Goal: Task Accomplishment & Management: Use online tool/utility

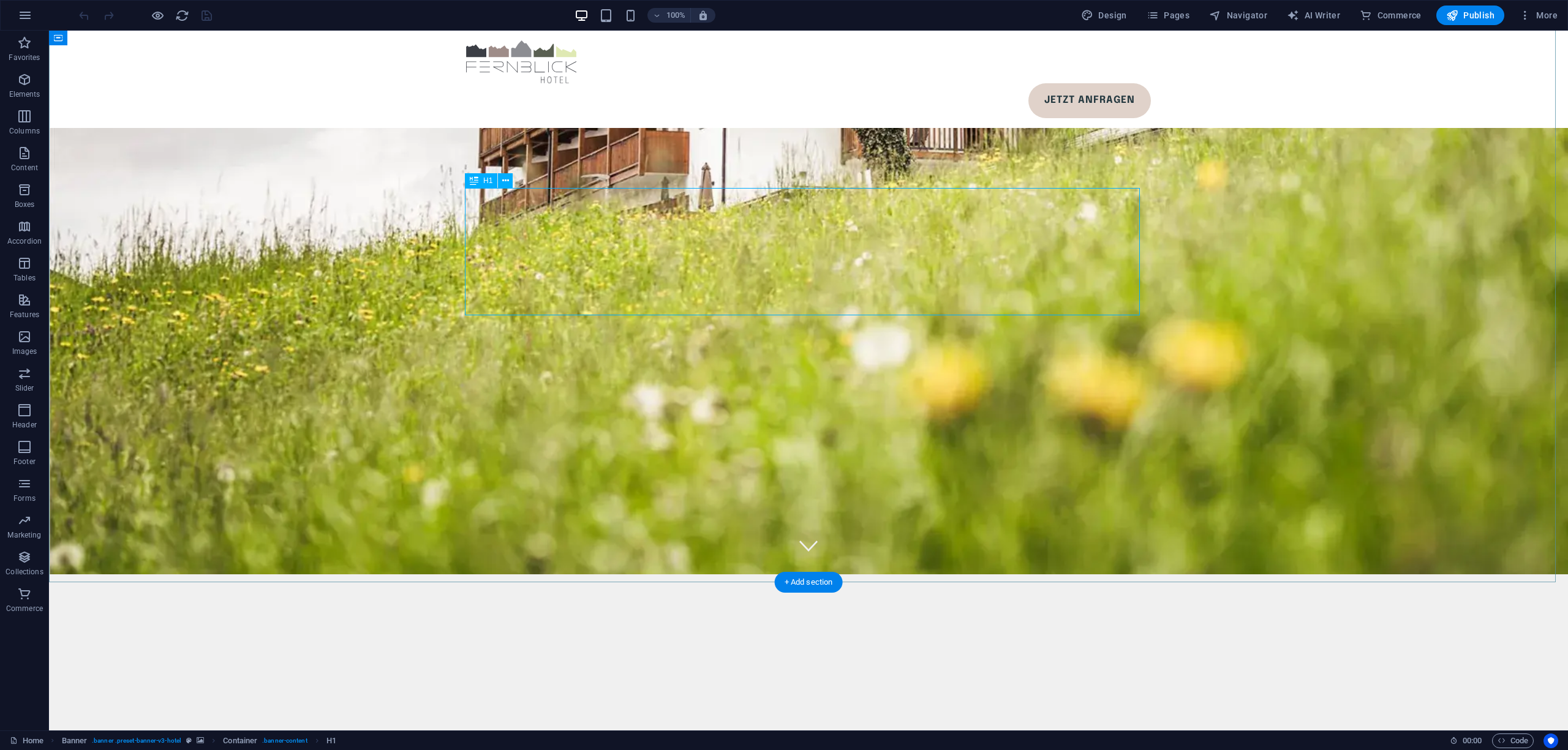
scroll to position [163, 0]
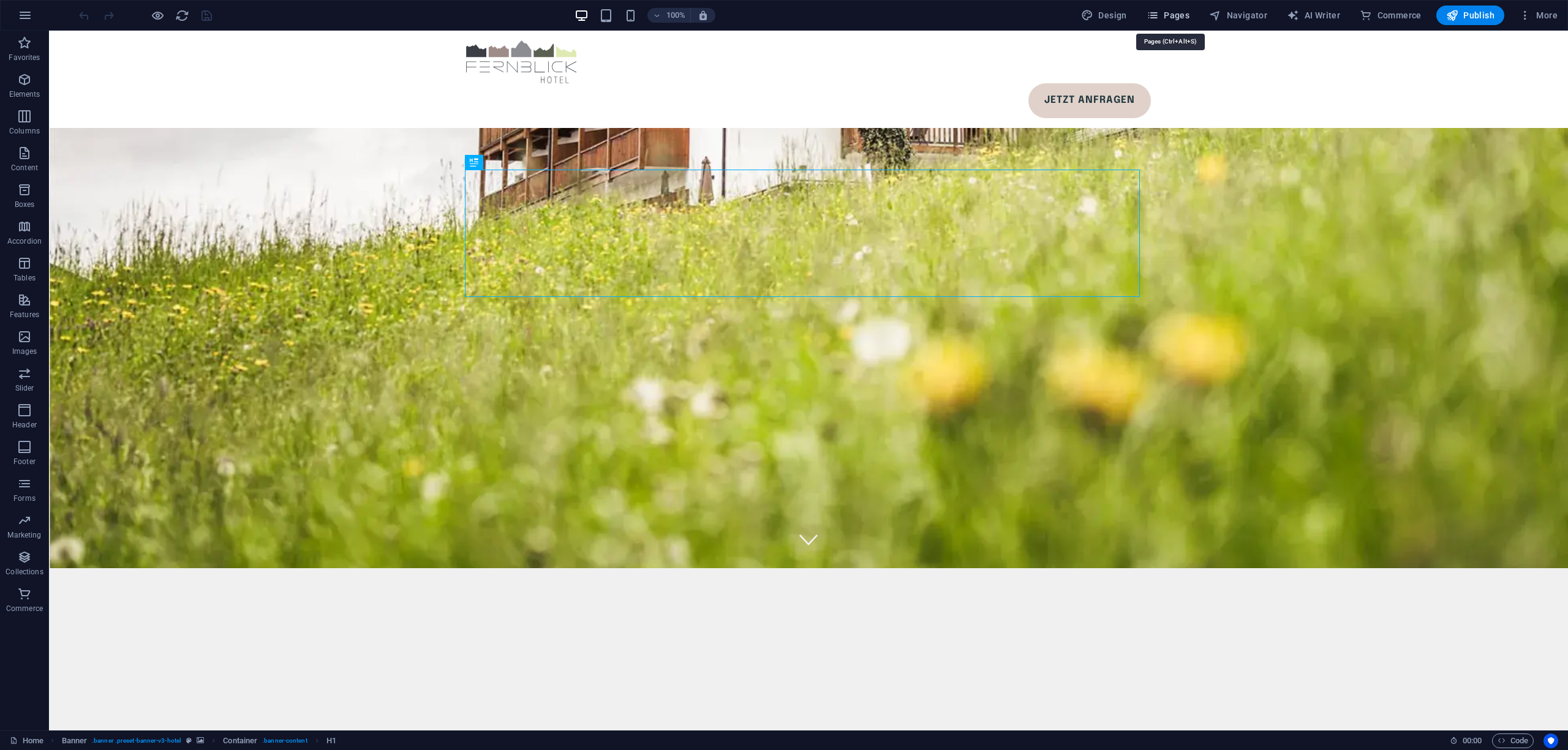
click at [1159, 16] on icon "button" at bounding box center [1153, 15] width 12 height 12
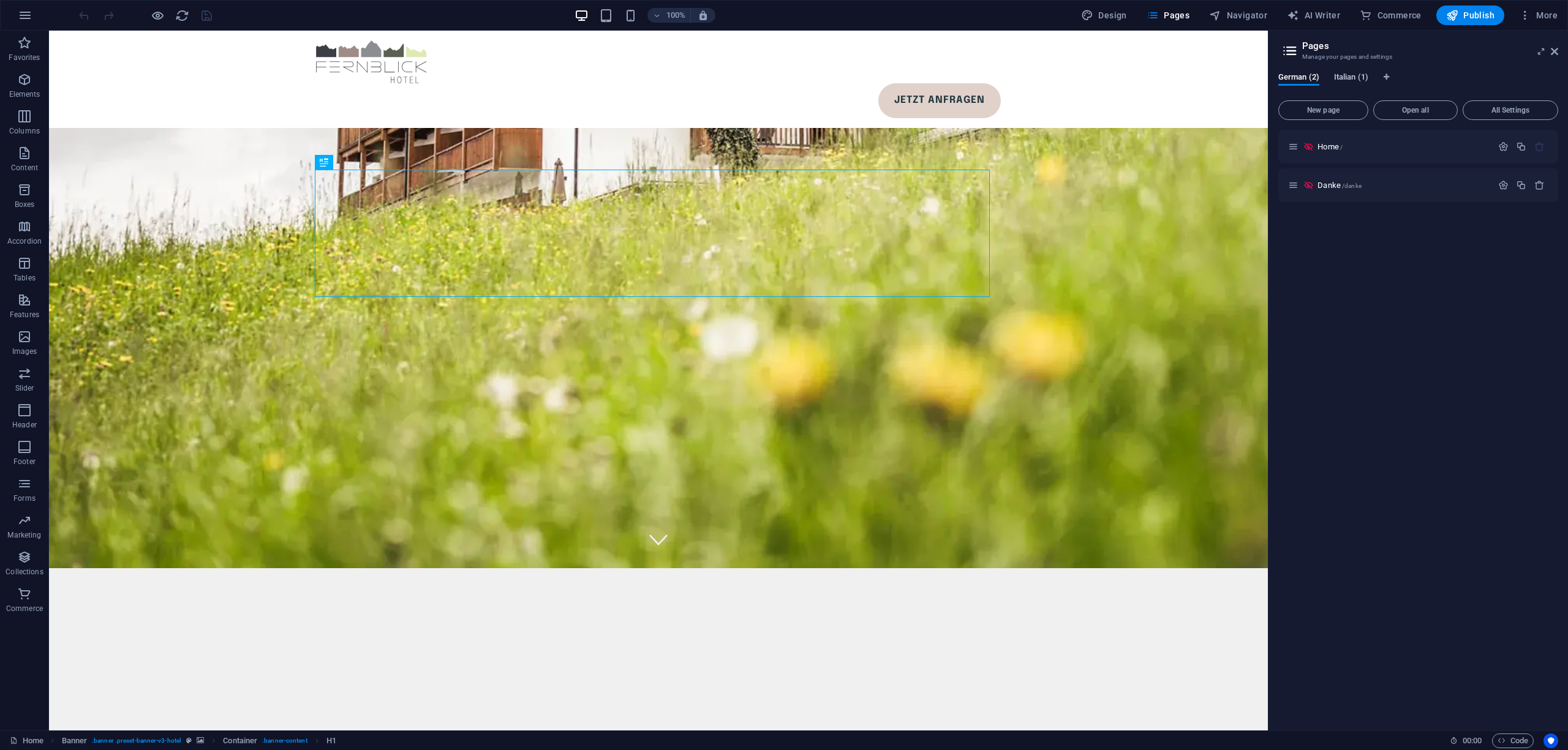
click at [1306, 76] on span "Italian (1)" at bounding box center [1351, 78] width 34 height 17
click at [1306, 148] on p "Home /" at bounding box center [1396, 146] width 183 height 8
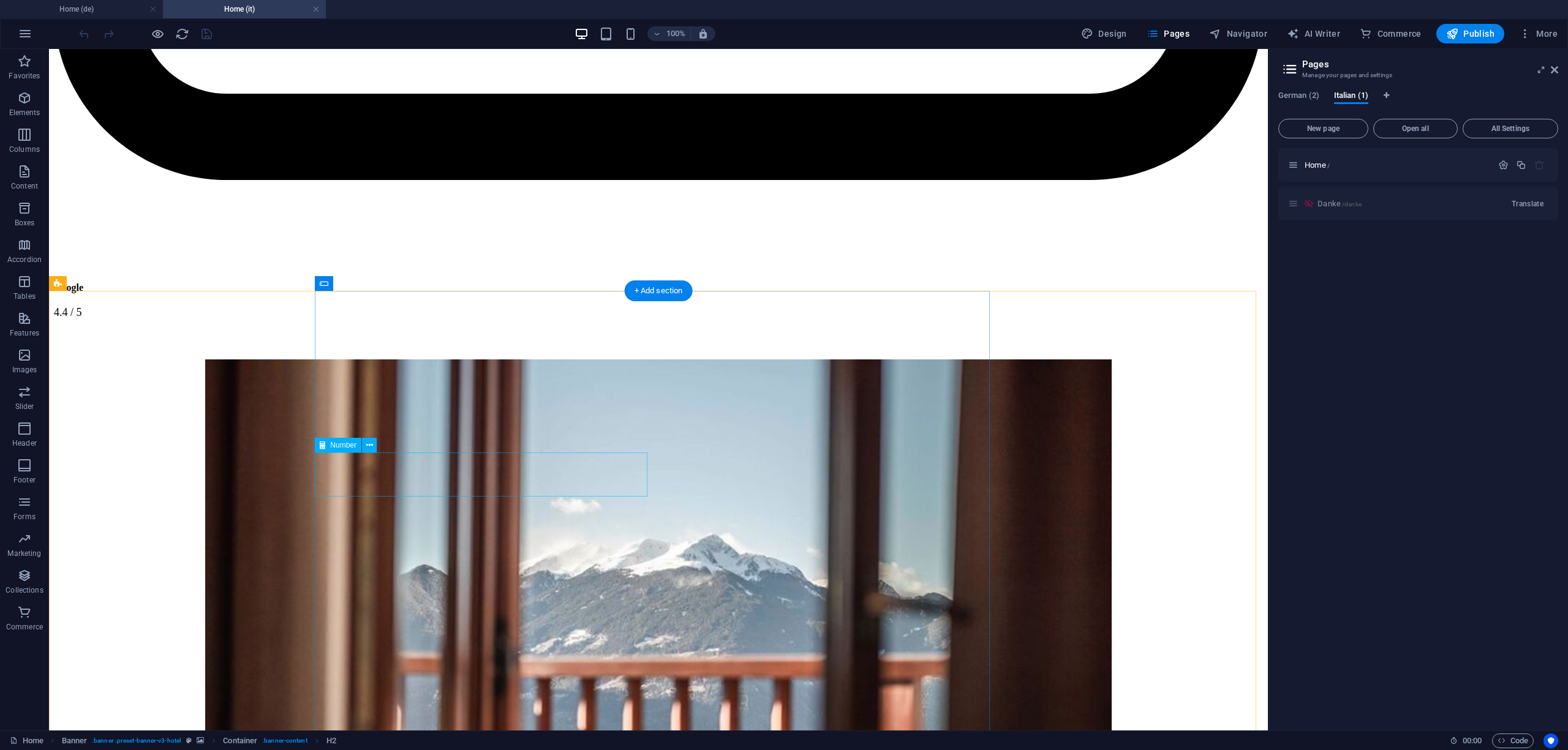
scroll to position [7246, 0]
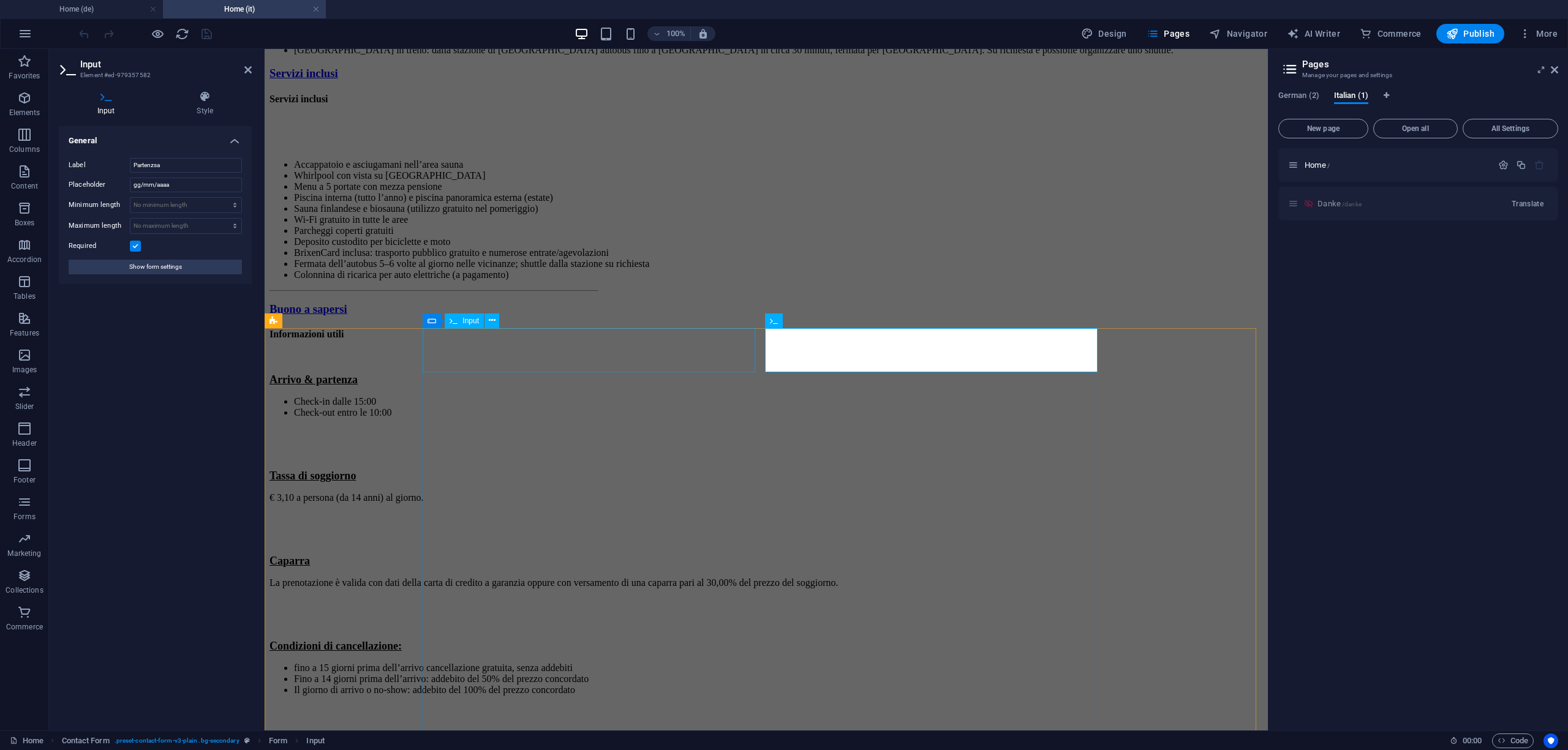
scroll to position [7207, 0]
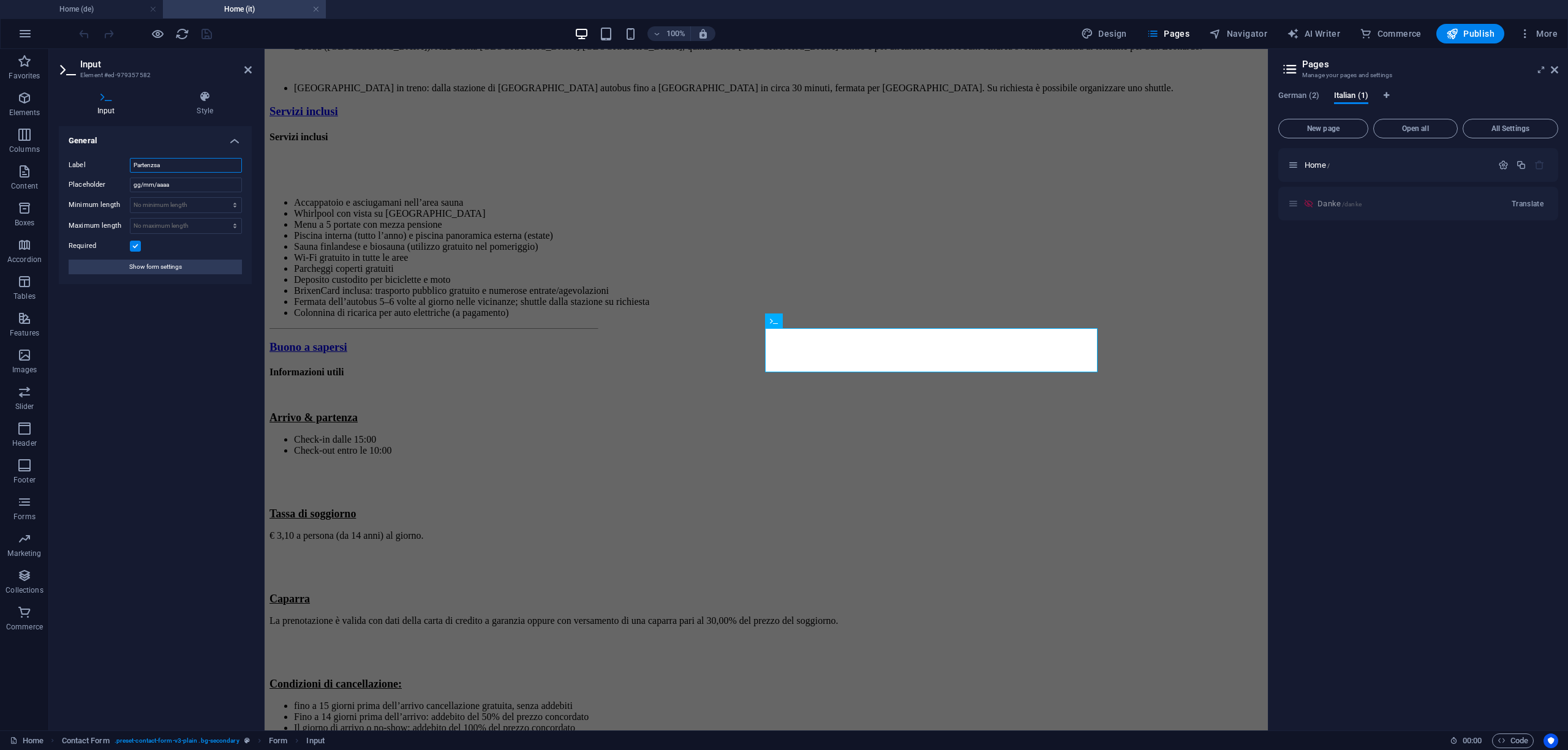
click at [190, 164] on input "Partenzsa" at bounding box center [186, 166] width 112 height 15
type input "Partenza"
click at [200, 409] on div "General Label Partenza Placeholder gg/mm/aaaa Minimum length No minimum length …" at bounding box center [155, 423] width 193 height 595
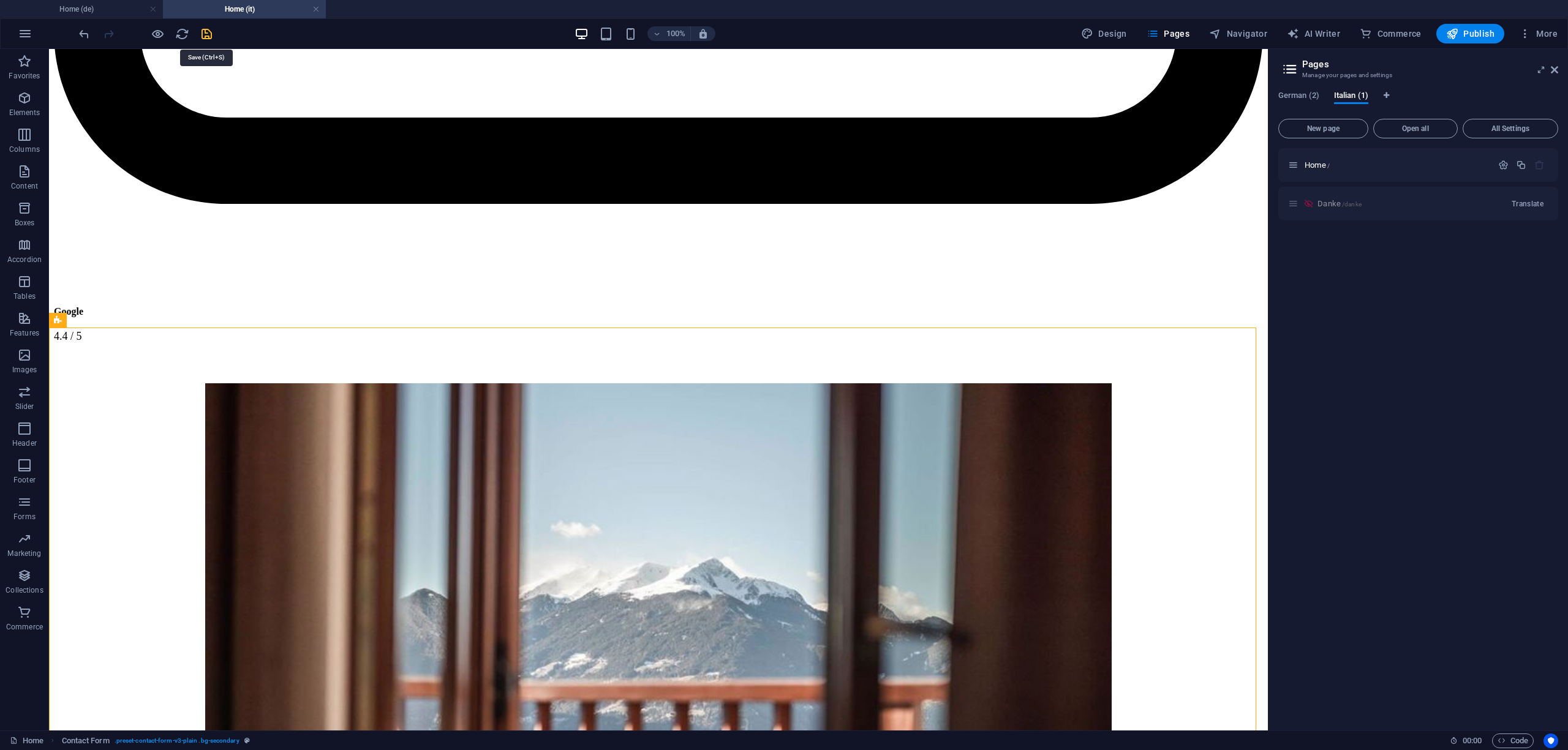
click at [209, 36] on icon "save" at bounding box center [206, 33] width 14 height 14
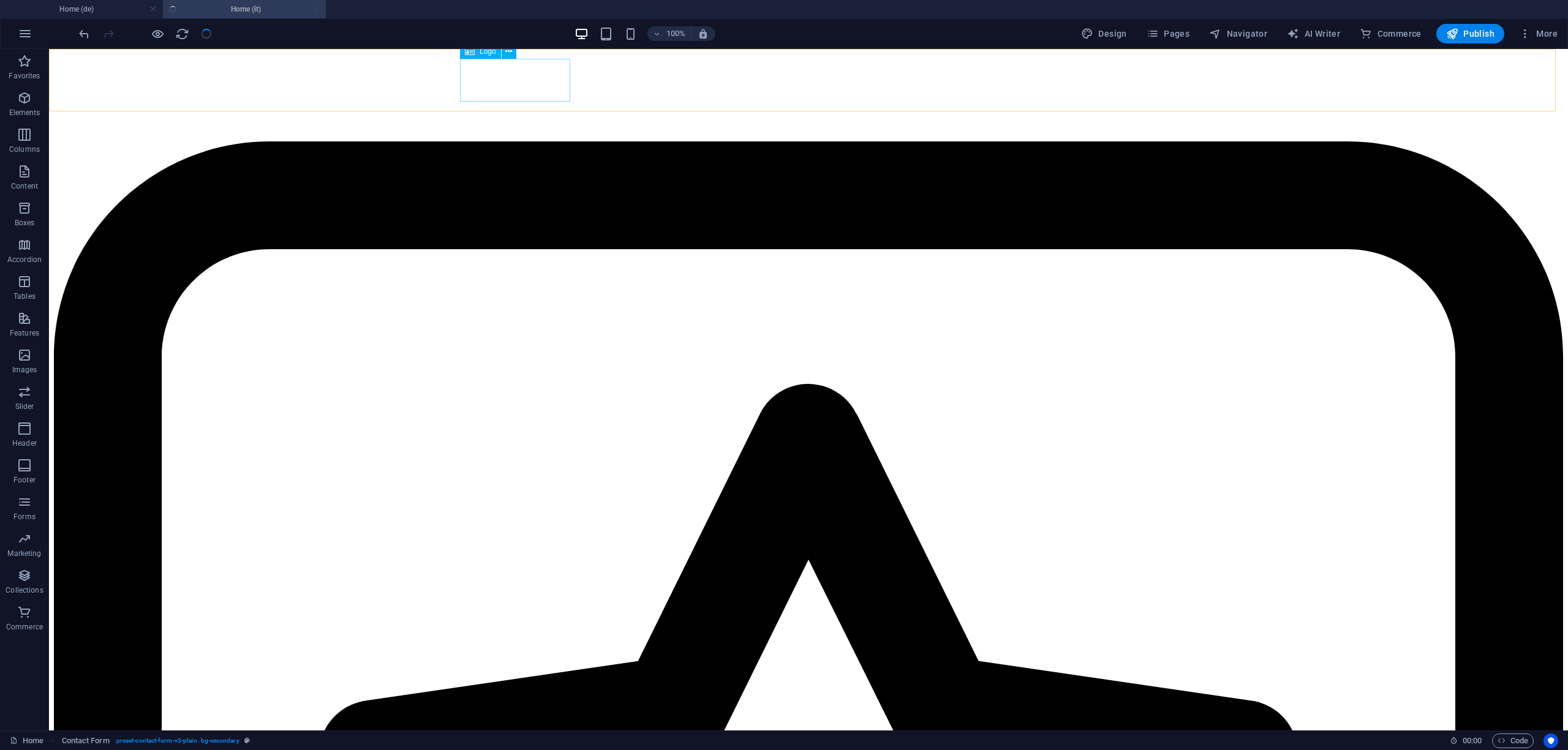
select select
checkbox input "false"
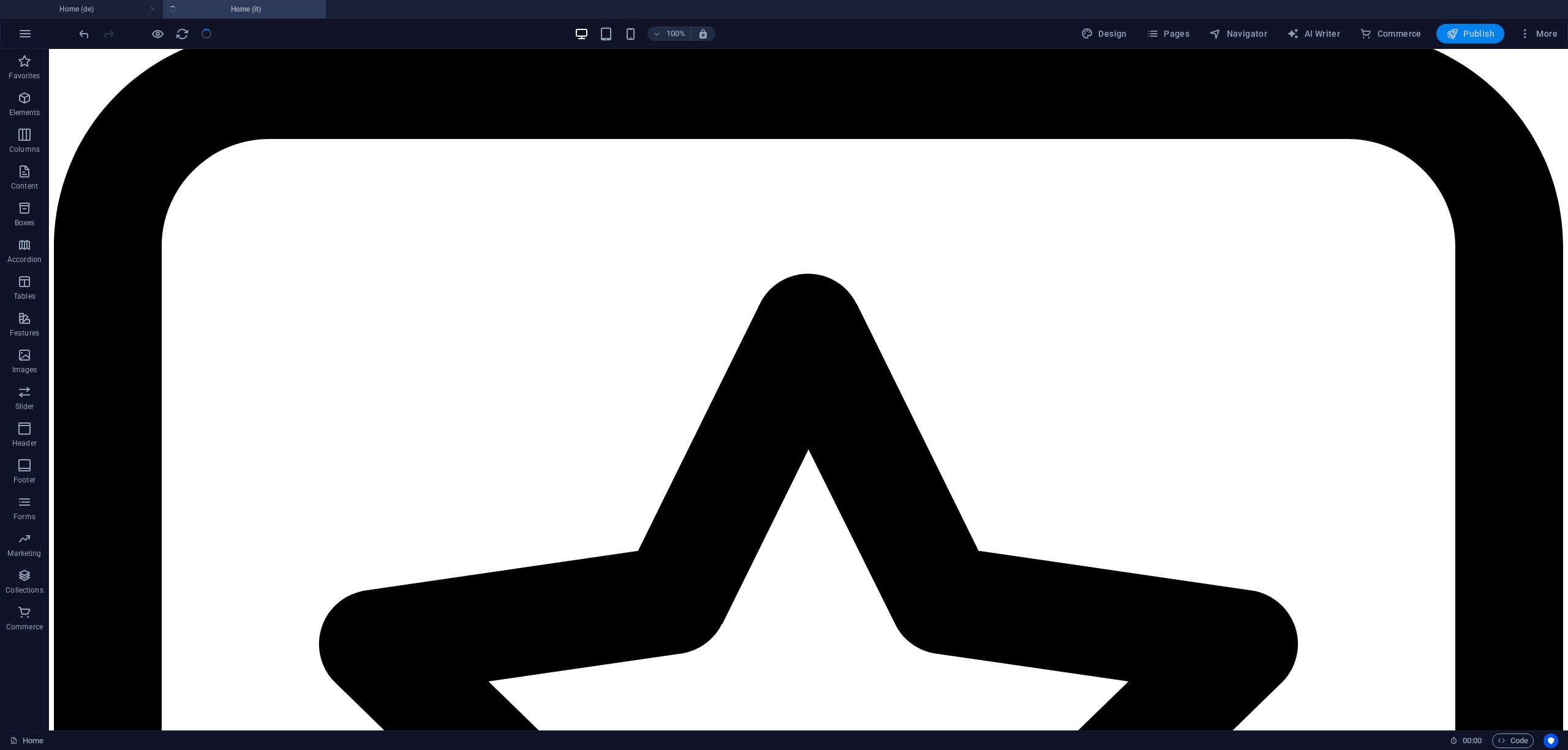
click at [1306, 38] on span "Publish" at bounding box center [1470, 33] width 48 height 12
